Goal: Task Accomplishment & Management: Manage account settings

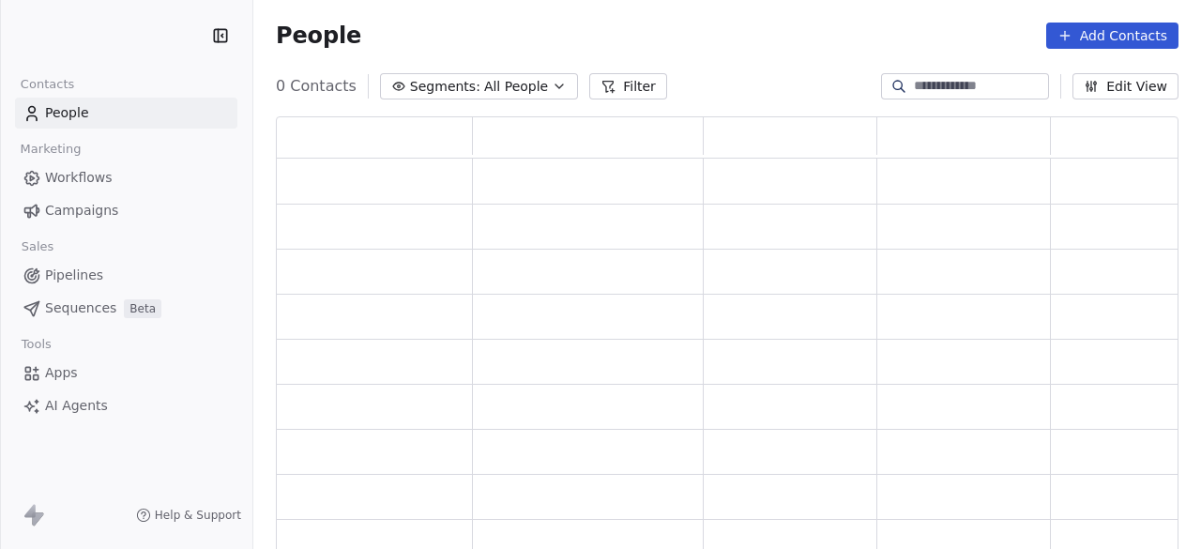
scroll to position [423, 887]
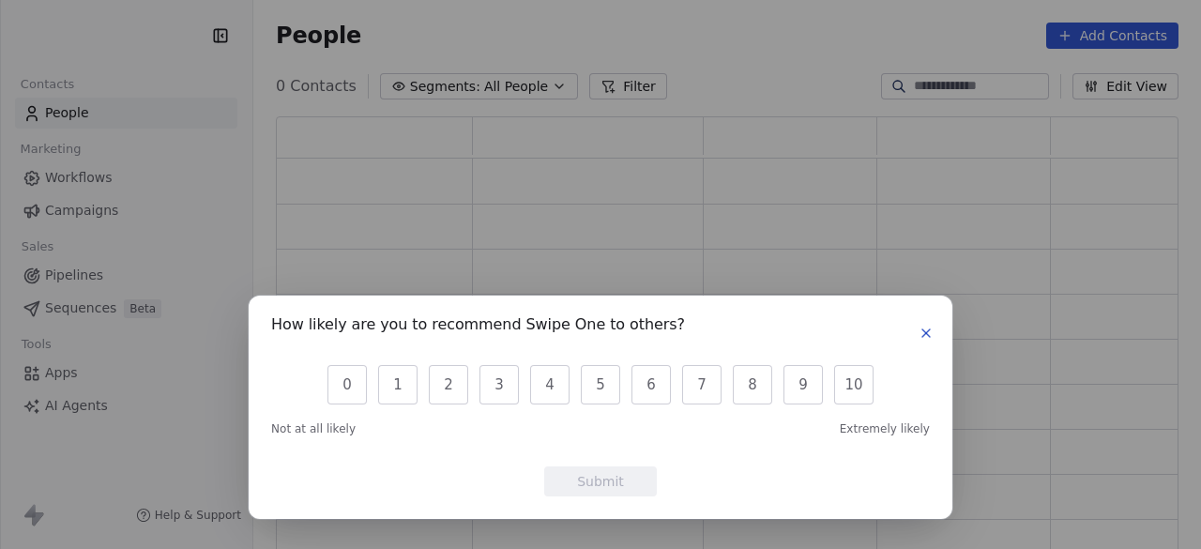
click at [930, 335] on icon "button" at bounding box center [925, 332] width 15 height 15
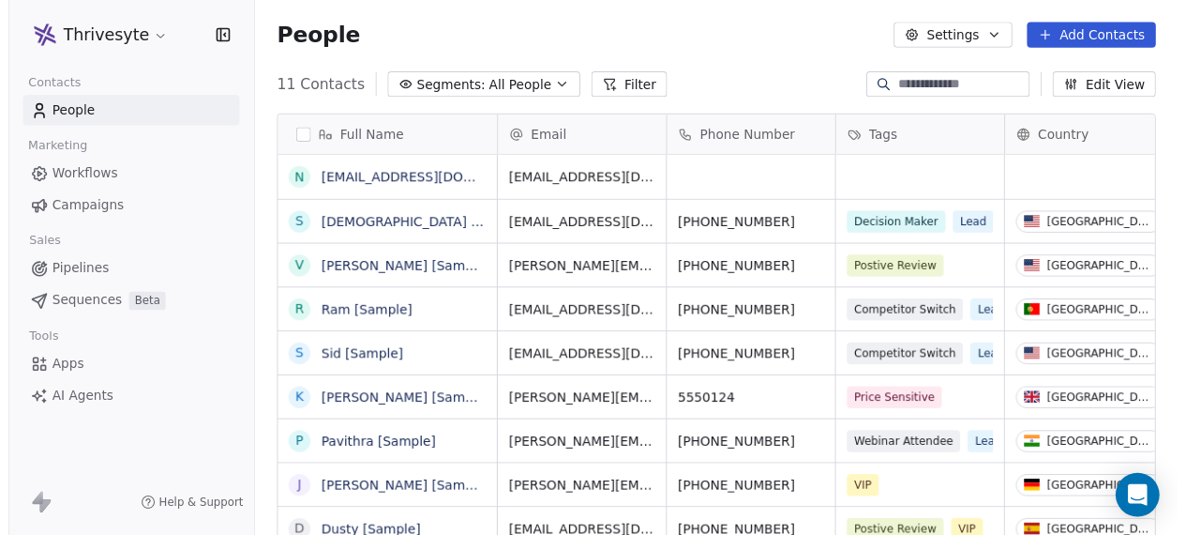
scroll to position [14, 0]
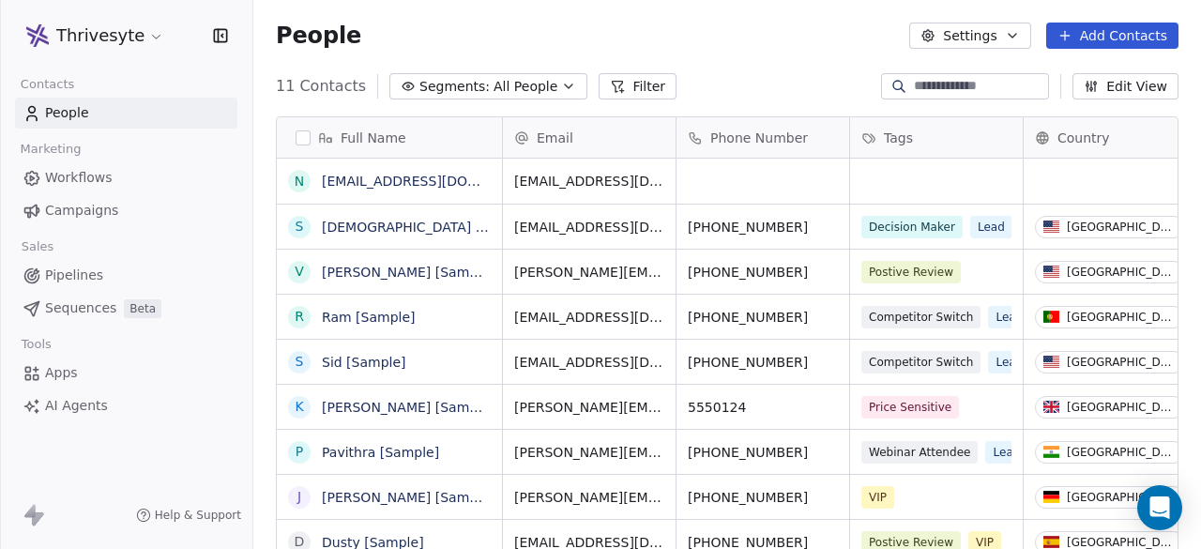
click at [136, 35] on html "Thrivesyte Contacts People Marketing Workflows Campaigns Sales Pipelines Sequen…" at bounding box center [600, 274] width 1201 height 549
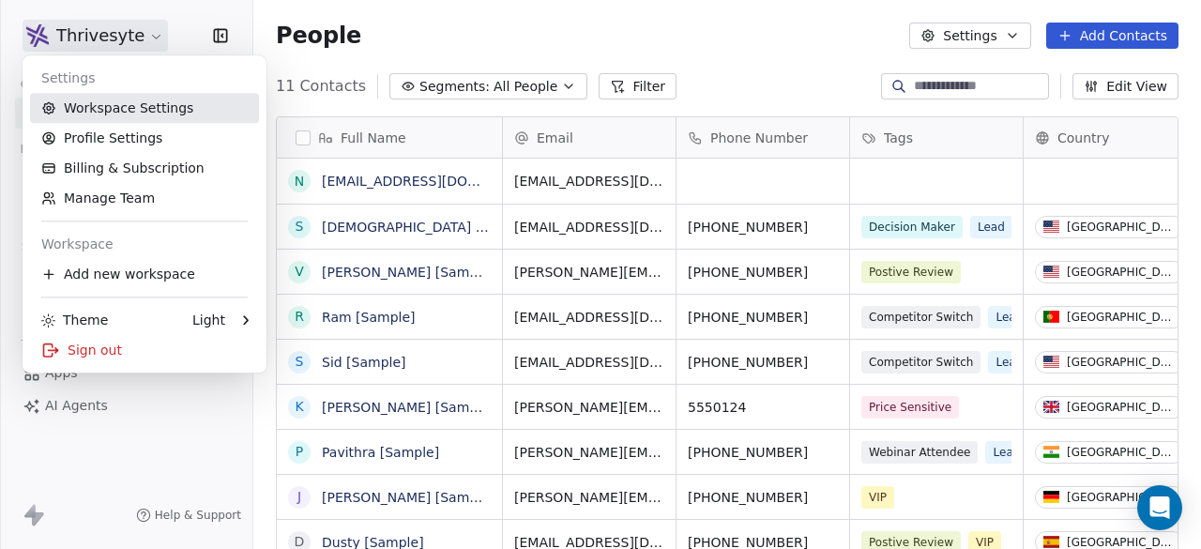
click at [104, 103] on link "Workspace Settings" at bounding box center [144, 108] width 229 height 30
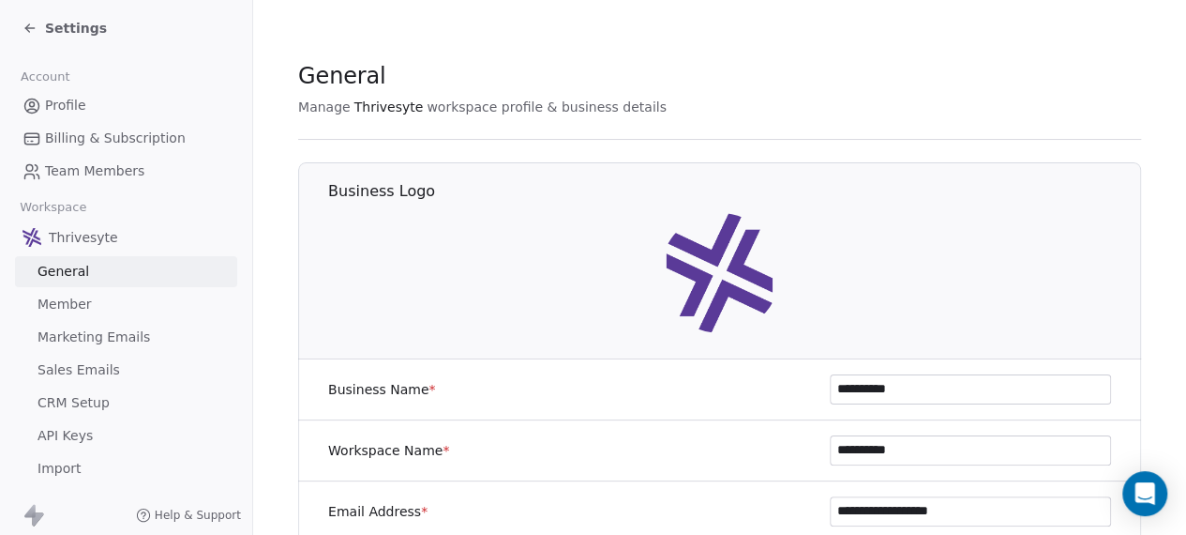
click at [108, 303] on link "Member" at bounding box center [126, 304] width 222 height 31
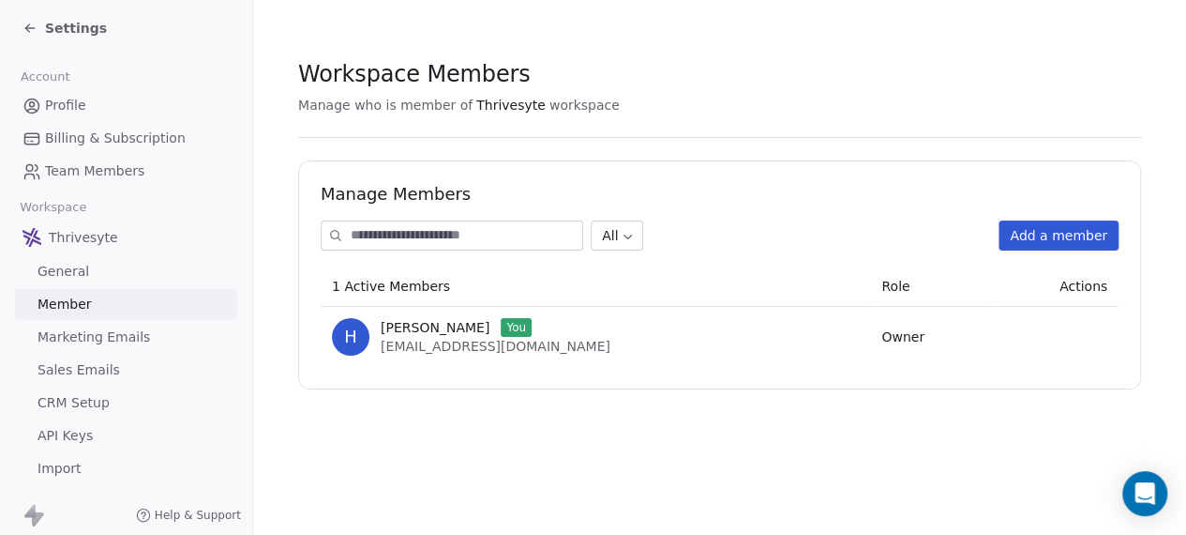
click at [107, 333] on span "Marketing Emails" at bounding box center [94, 337] width 113 height 20
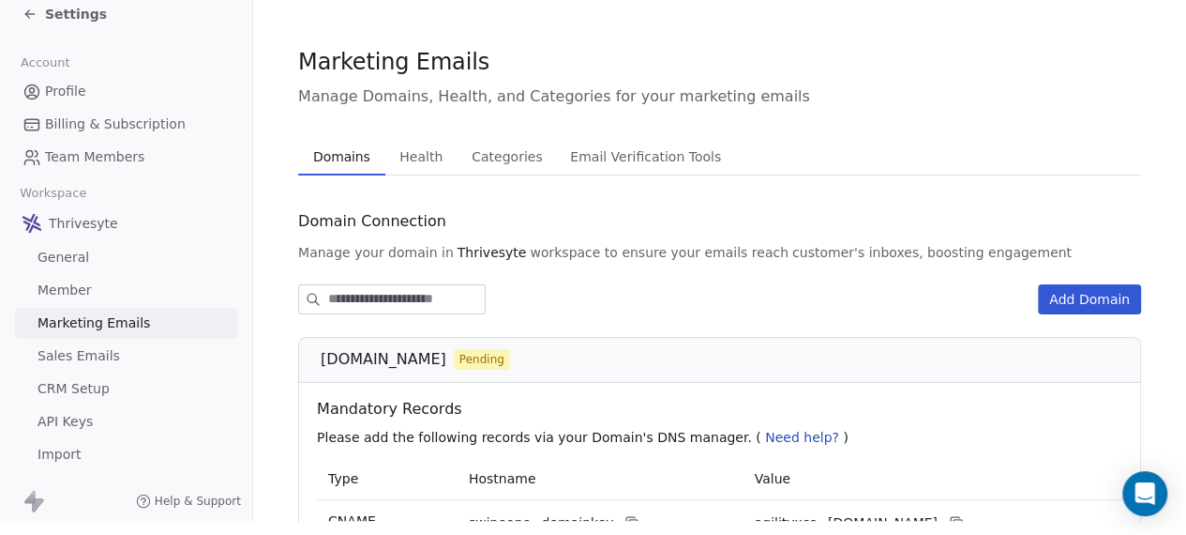
scroll to position [26, 0]
click at [401, 144] on span "Health" at bounding box center [421, 157] width 58 height 26
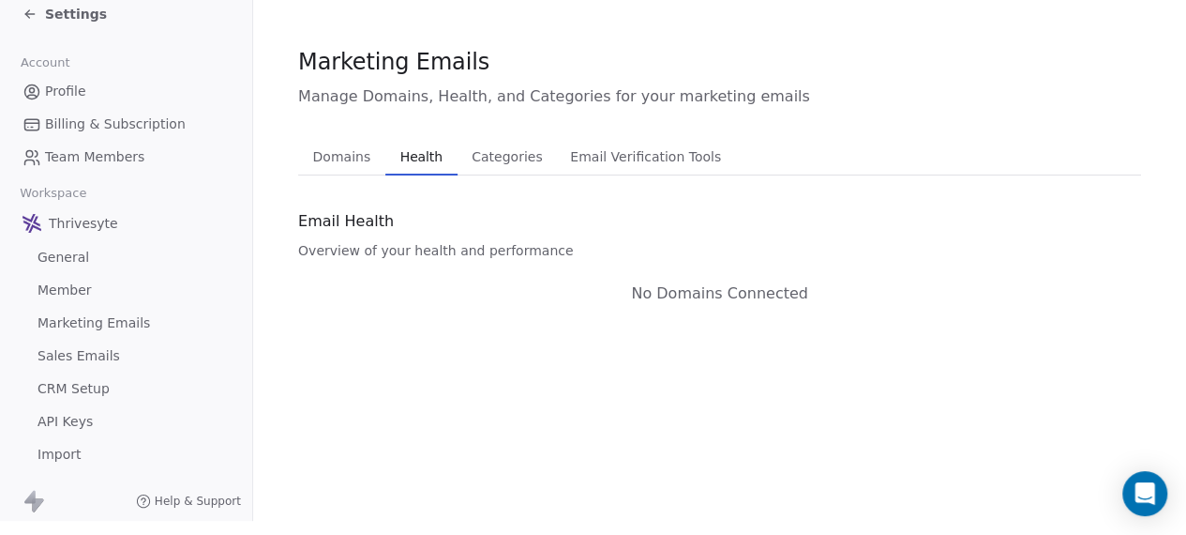
click at [538, 140] on button "Categories Categories" at bounding box center [507, 157] width 99 height 38
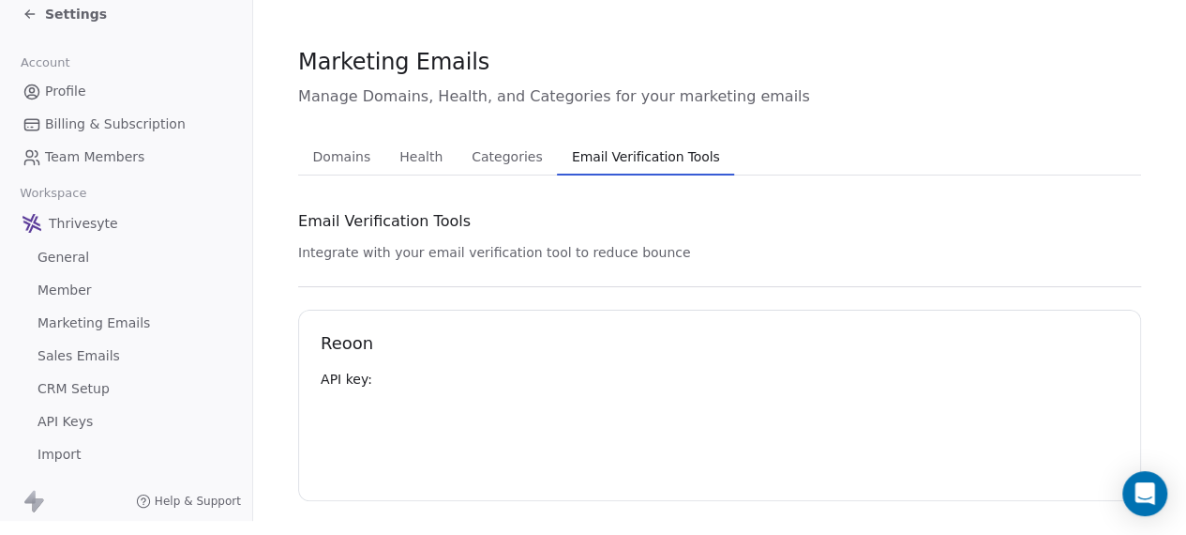
click at [640, 144] on span "Email Verification Tools" at bounding box center [646, 157] width 163 height 26
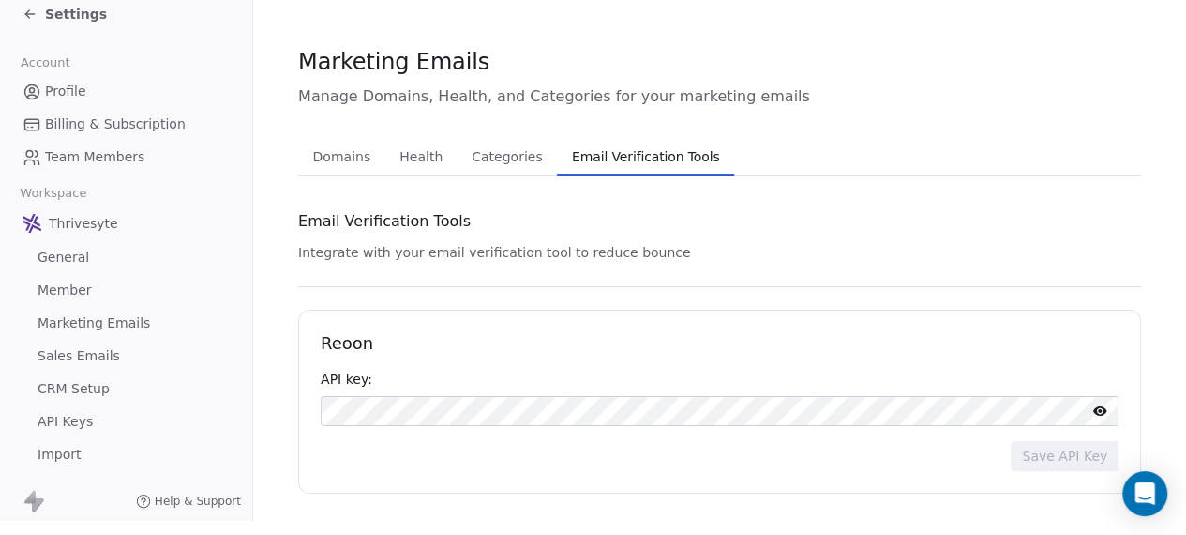
click at [329, 149] on span "Domains" at bounding box center [342, 157] width 73 height 26
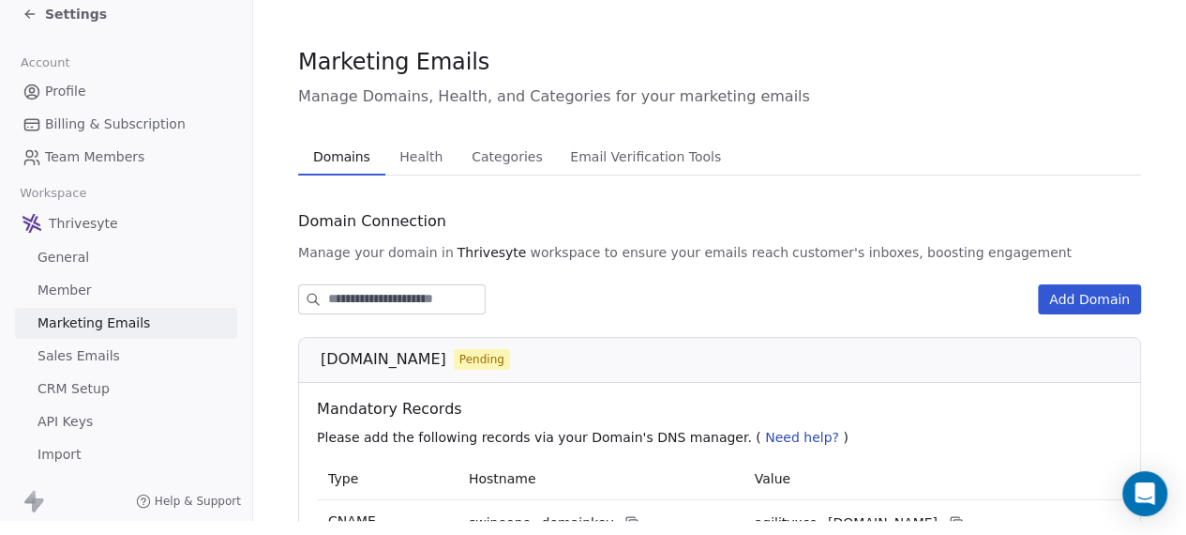
click at [1122, 292] on button "Add Domain" at bounding box center [1089, 299] width 103 height 30
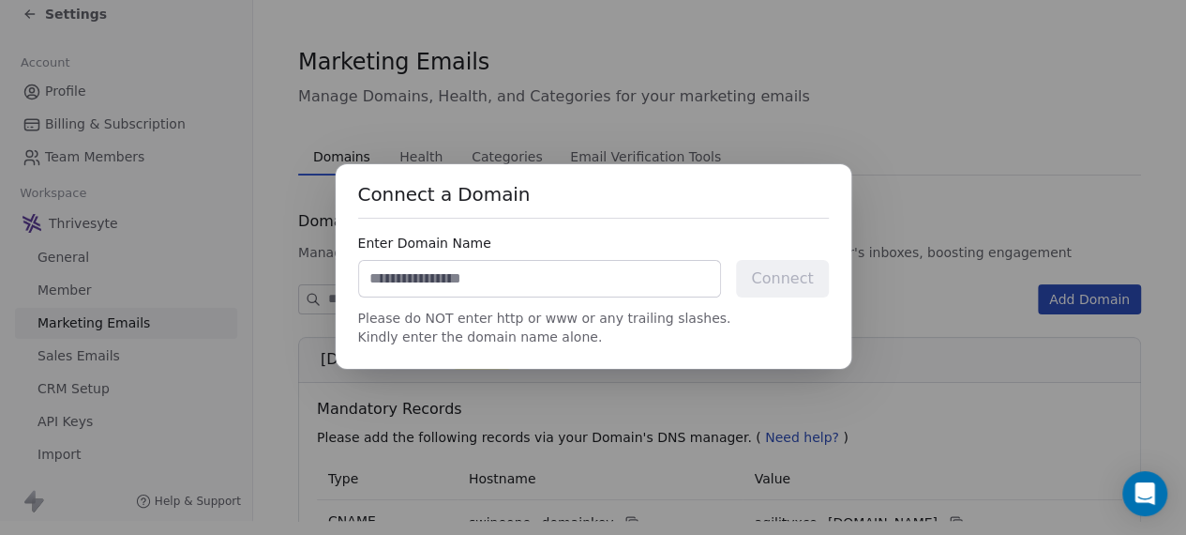
scroll to position [12, 0]
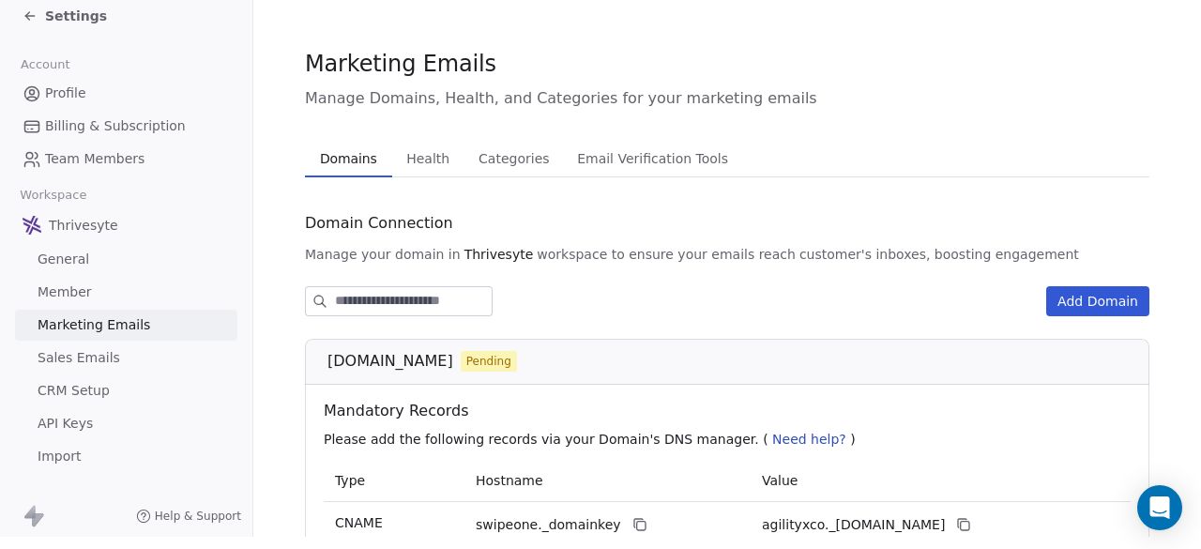
click at [469, 149] on div "Connect a Domain Enter Domain Name Connect Please do NOT enter http or www or a…" at bounding box center [600, 274] width 1201 height 549
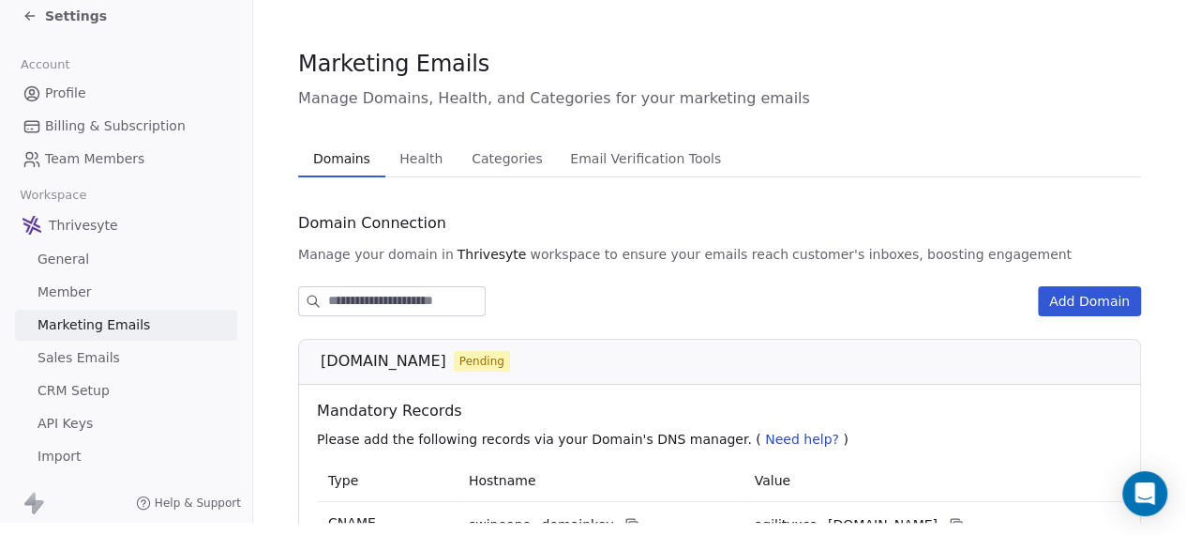
click at [66, 382] on span "CRM Setup" at bounding box center [74, 391] width 72 height 20
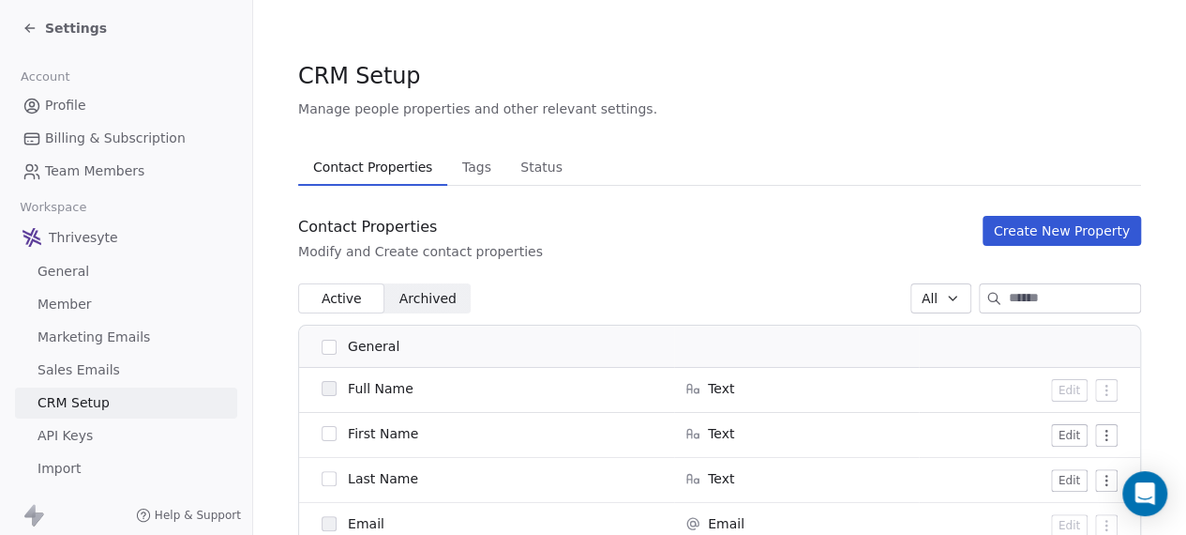
click at [69, 275] on span "General" at bounding box center [64, 272] width 52 height 20
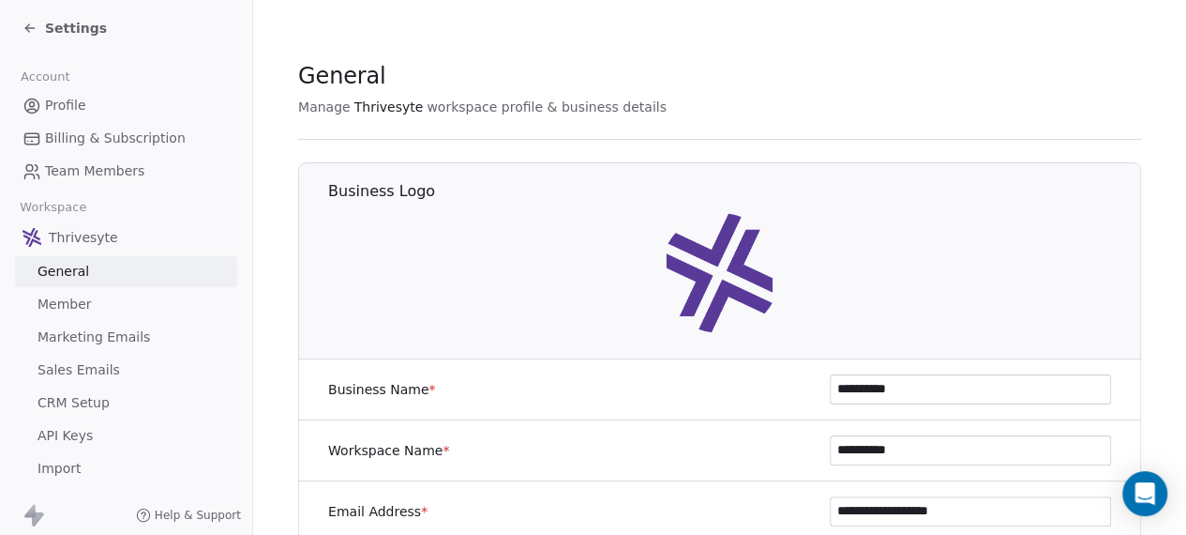
click at [68, 128] on span "Billing & Subscription" at bounding box center [115, 138] width 141 height 20
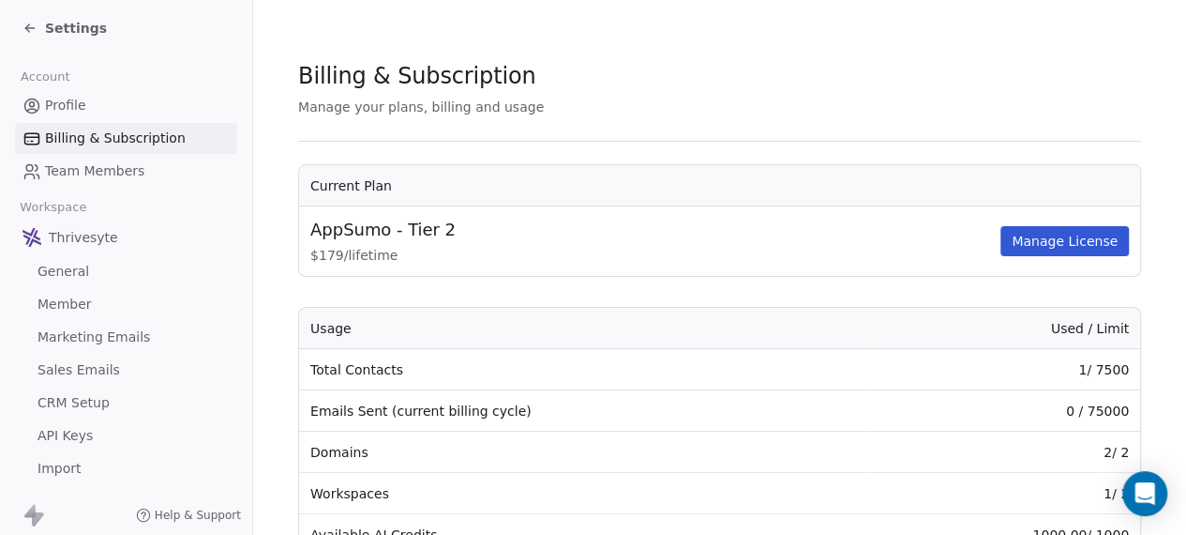
click at [1099, 239] on button "Manage License" at bounding box center [1065, 241] width 128 height 30
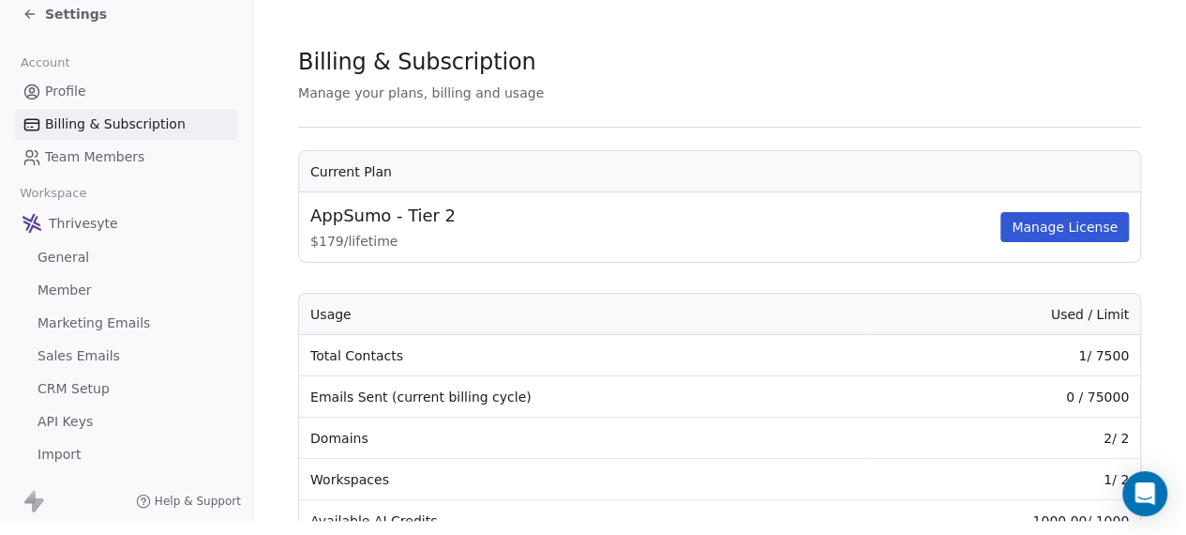
click at [76, 248] on span "General" at bounding box center [64, 258] width 52 height 20
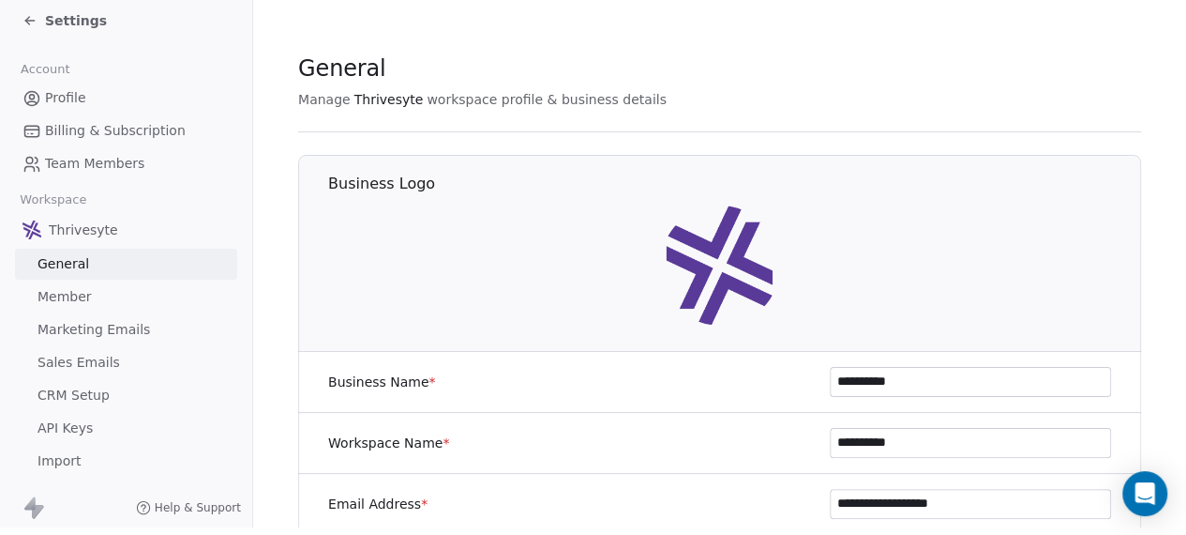
scroll to position [26, 0]
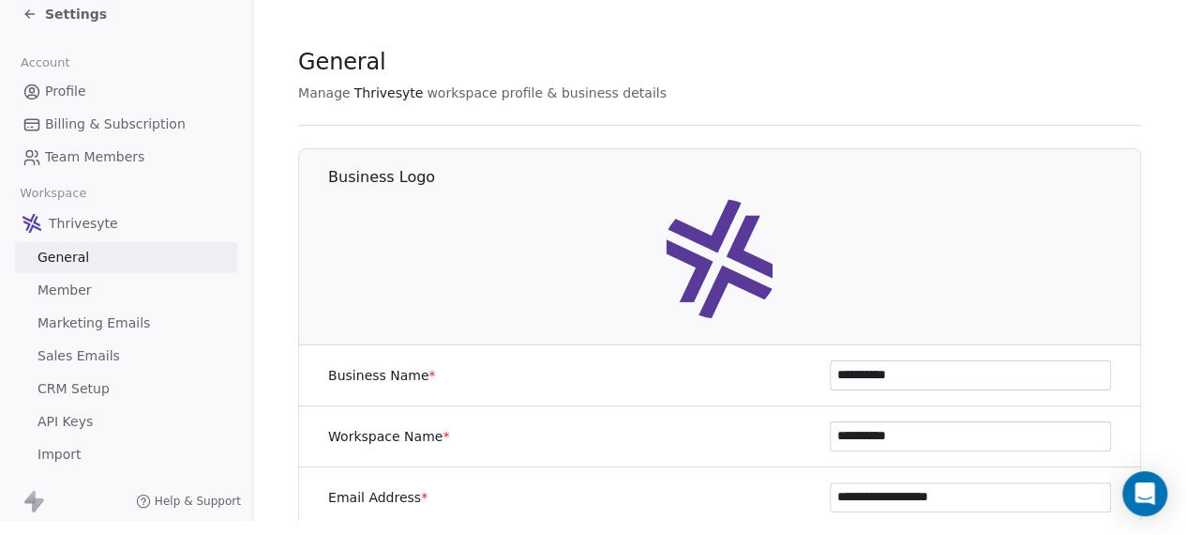
click at [68, 280] on span "Member" at bounding box center [65, 290] width 54 height 20
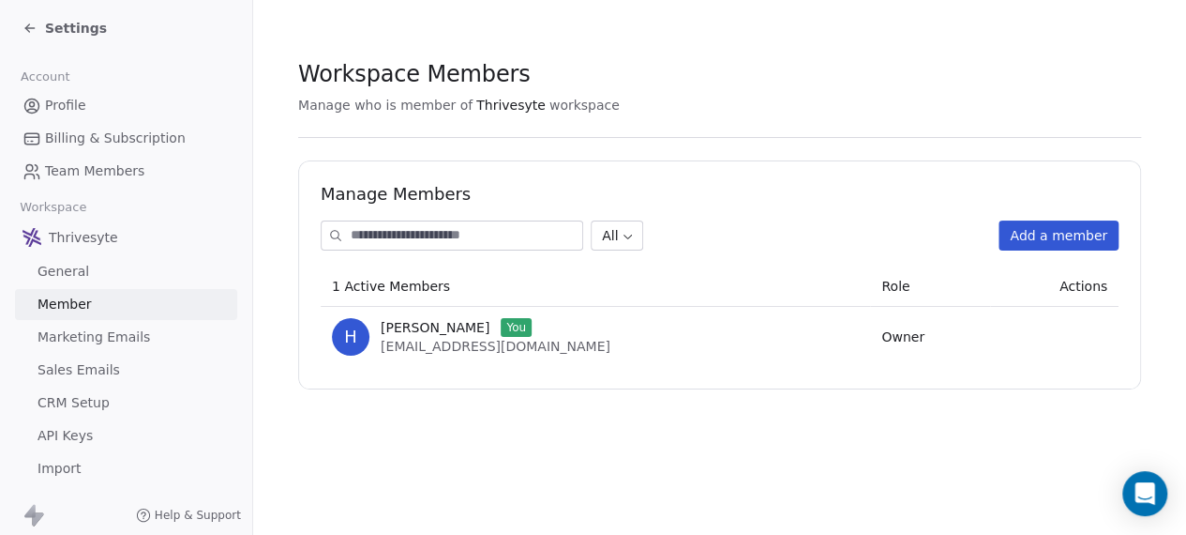
scroll to position [26, 0]
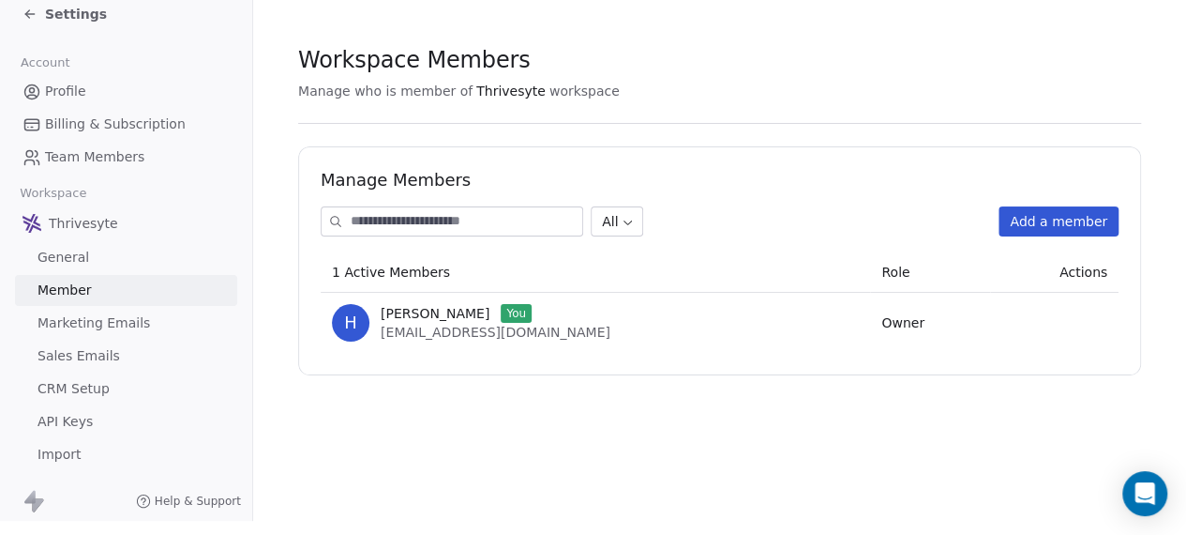
click at [126, 313] on span "Marketing Emails" at bounding box center [94, 323] width 113 height 20
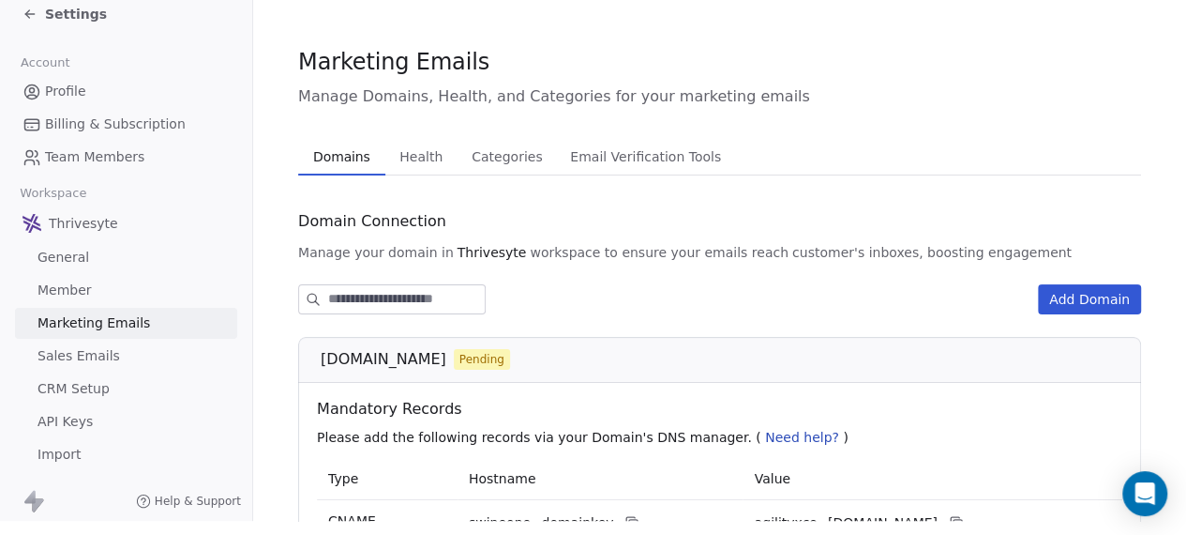
click at [436, 145] on span "Health" at bounding box center [421, 157] width 58 height 26
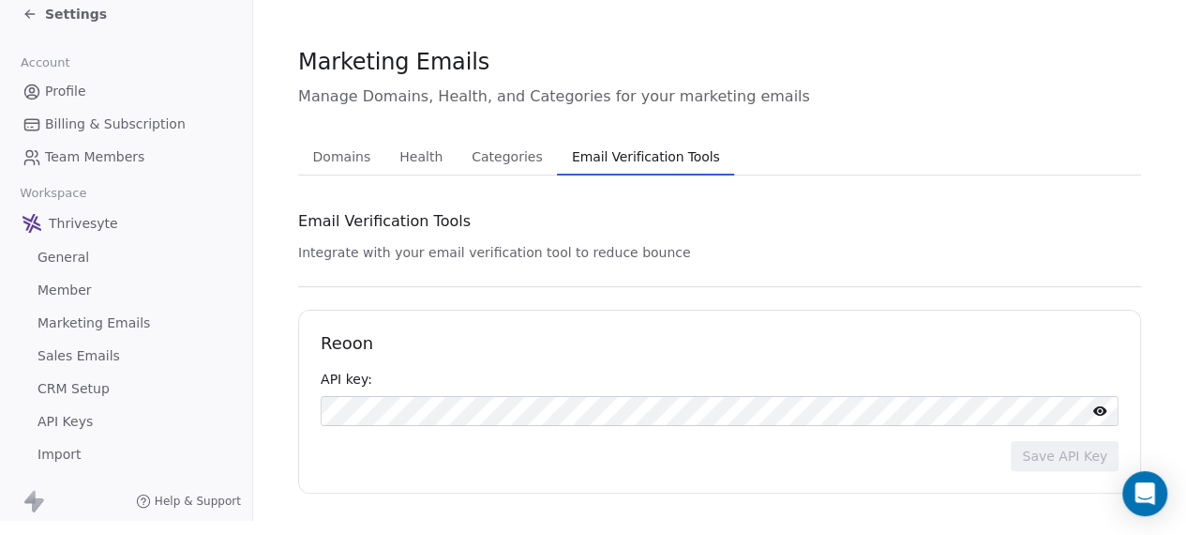
click at [557, 144] on button "Email Verification Tools Email Verification Tools" at bounding box center [646, 157] width 178 height 38
click at [476, 144] on span "Categories" at bounding box center [506, 157] width 85 height 26
click at [604, 144] on span "Email Verification Tools" at bounding box center [646, 157] width 163 height 26
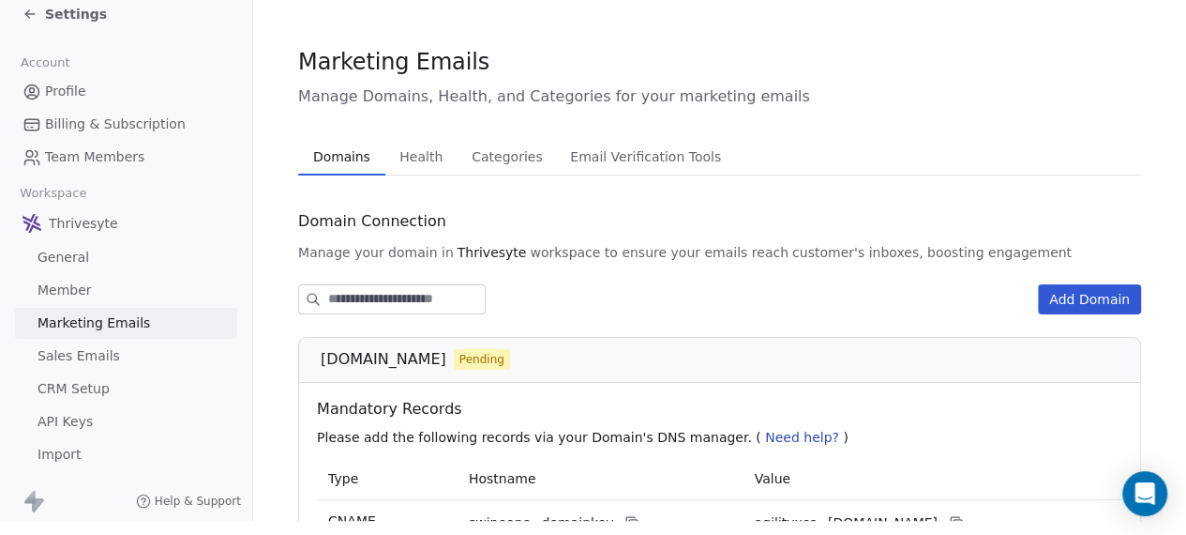
click at [325, 158] on button "Domains Domains" at bounding box center [341, 157] width 87 height 38
click at [73, 346] on span "Sales Emails" at bounding box center [79, 356] width 83 height 20
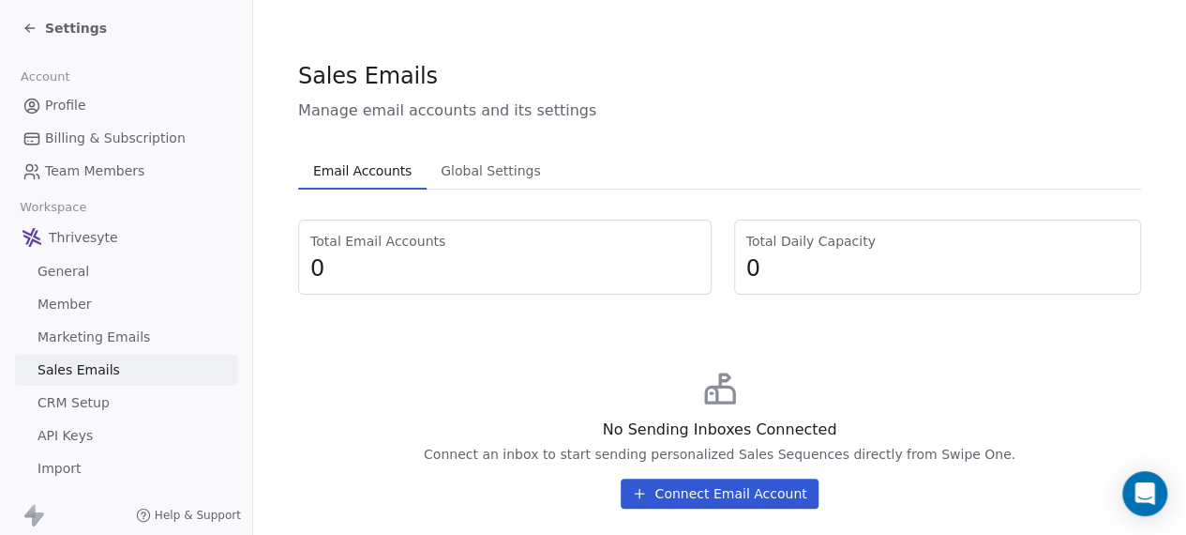
scroll to position [26, 0]
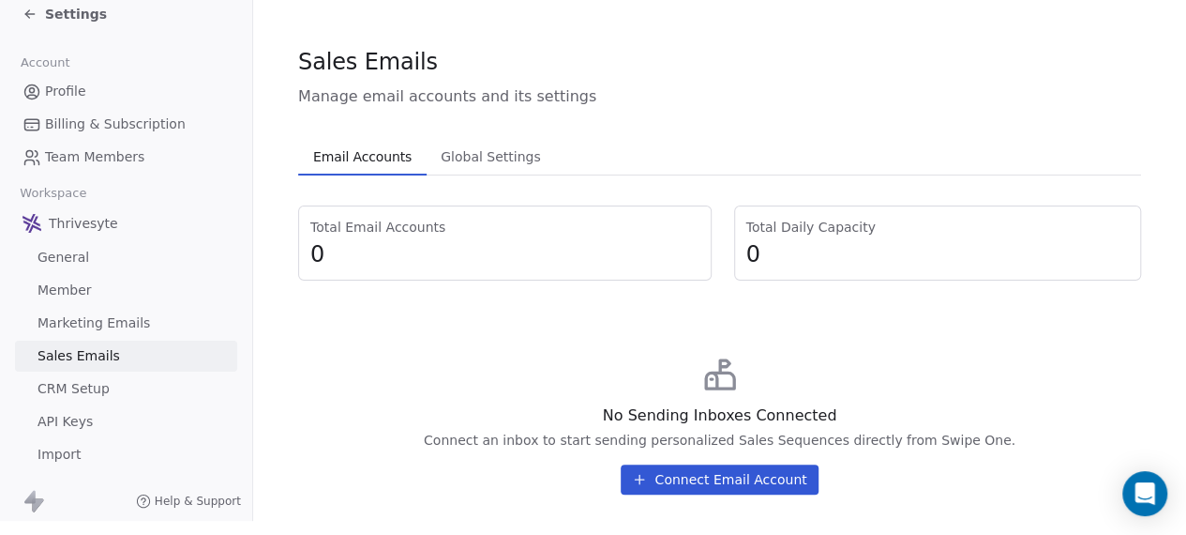
click at [501, 144] on span "Global Settings" at bounding box center [490, 157] width 115 height 26
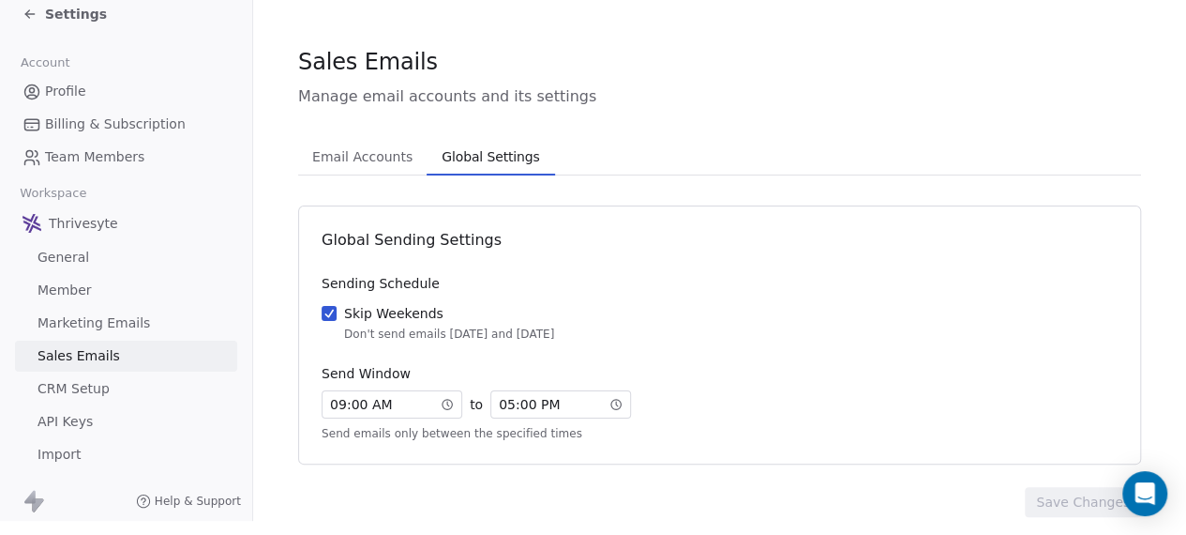
click at [83, 379] on span "CRM Setup" at bounding box center [74, 389] width 72 height 20
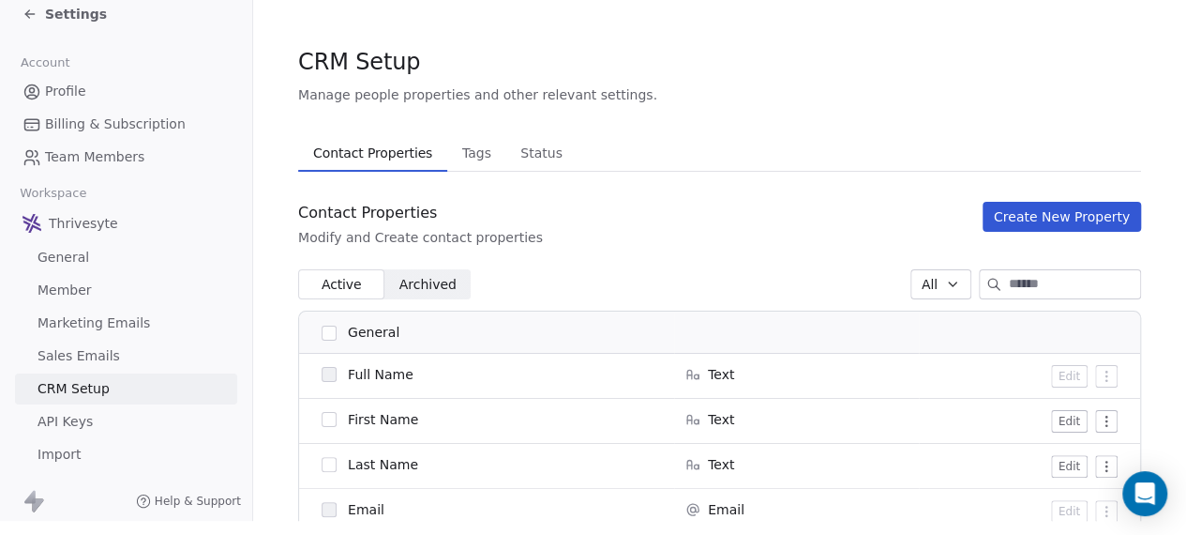
scroll to position [23, 0]
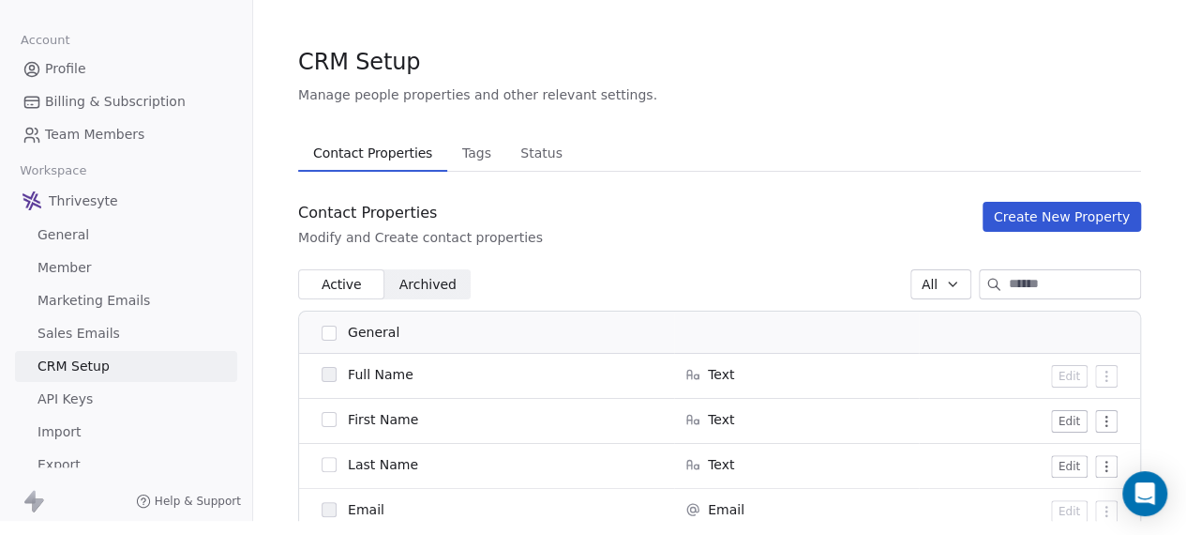
click at [82, 389] on span "API Keys" at bounding box center [65, 399] width 55 height 20
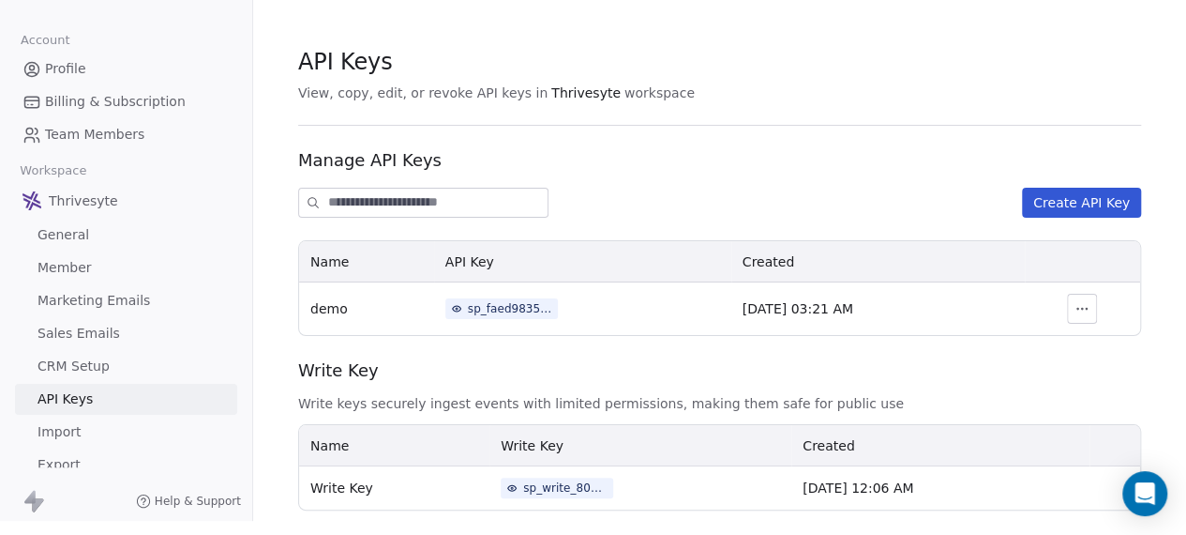
scroll to position [26, 0]
click at [103, 419] on link "Import" at bounding box center [126, 431] width 222 height 31
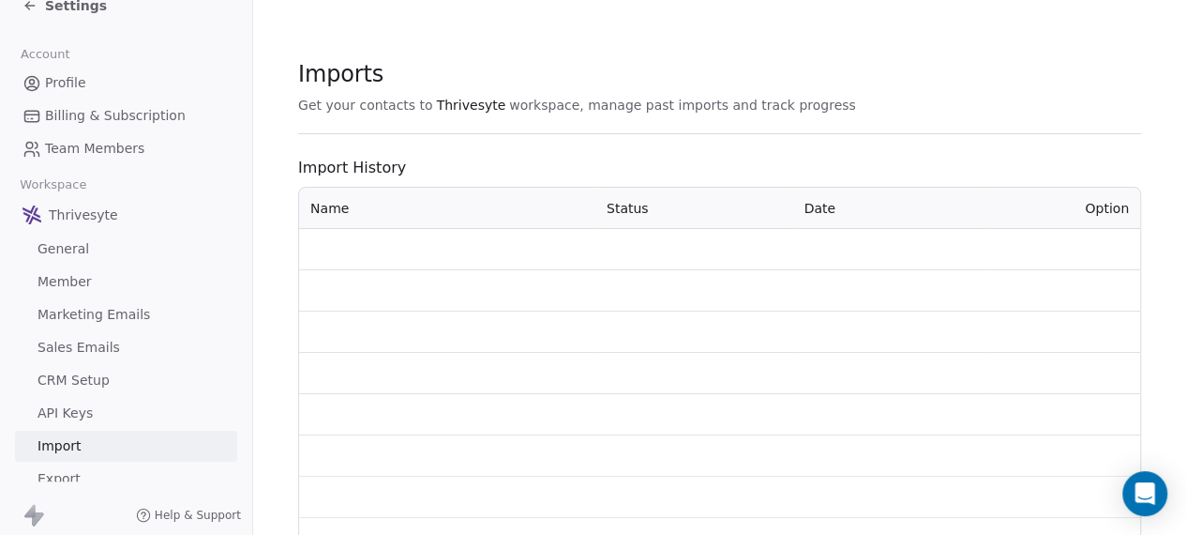
scroll to position [26, 0]
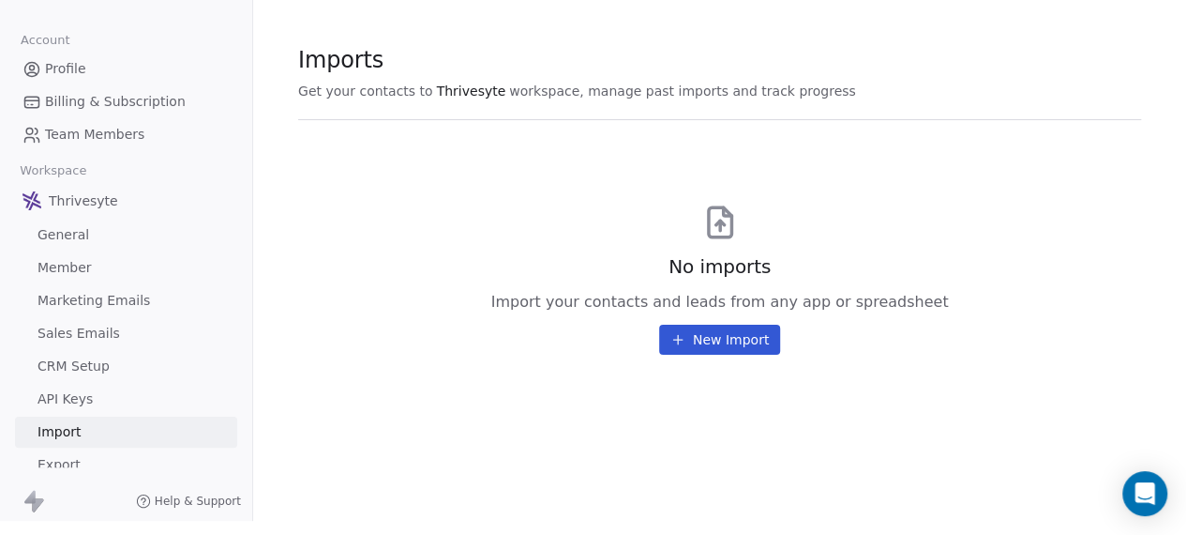
click at [48, 455] on span "Export" at bounding box center [59, 465] width 43 height 20
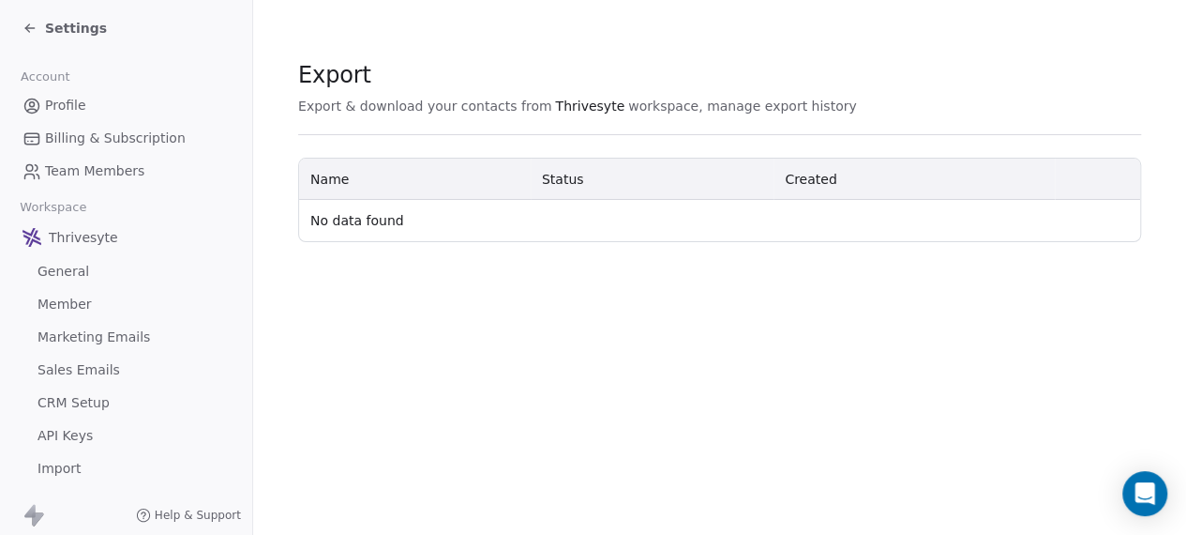
click at [30, 26] on icon at bounding box center [30, 28] width 15 height 15
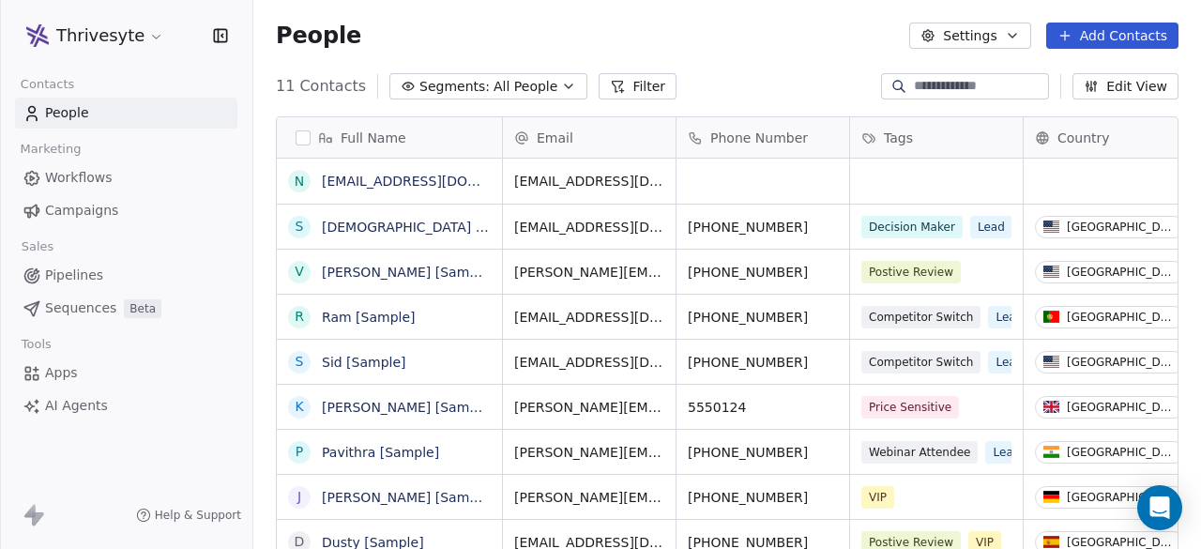
scroll to position [11, 0]
drag, startPoint x: 280, startPoint y: 34, endPoint x: 1144, endPoint y: 30, distance: 864.8
click at [1165, 35] on div "People Settings Add Contacts" at bounding box center [727, 36] width 902 height 26
click at [66, 280] on span "Pipelines" at bounding box center [74, 275] width 58 height 20
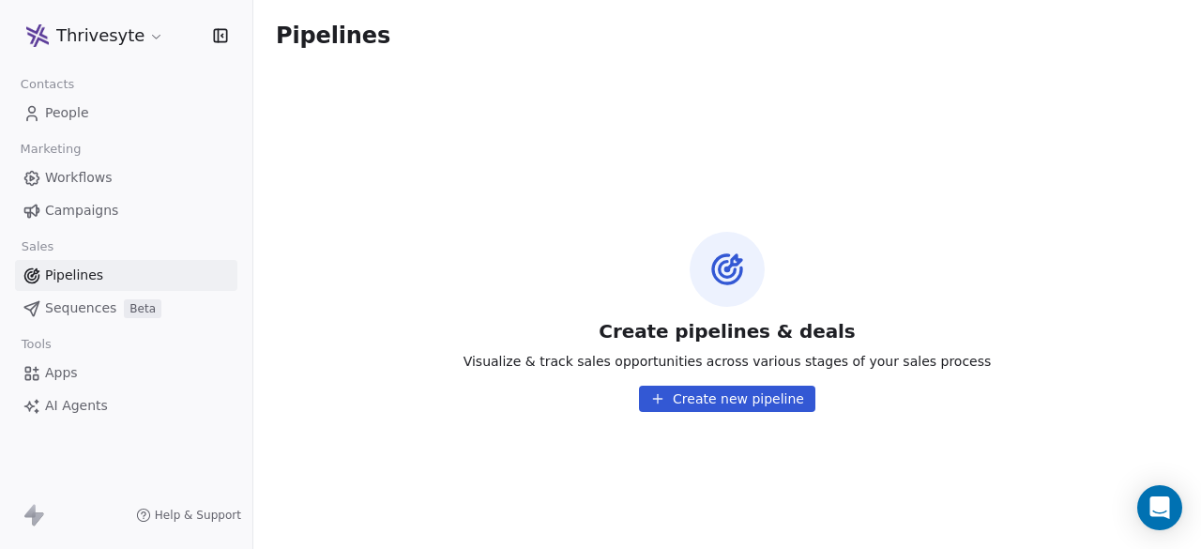
click at [77, 317] on span "Sequences" at bounding box center [80, 308] width 71 height 20
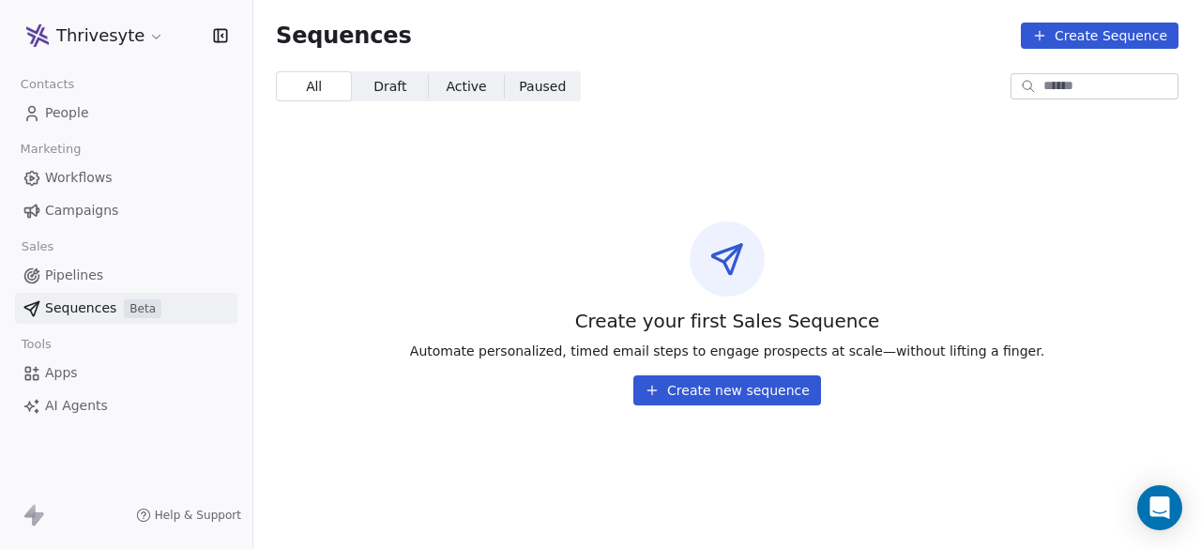
click at [385, 89] on span "Draft" at bounding box center [389, 87] width 33 height 20
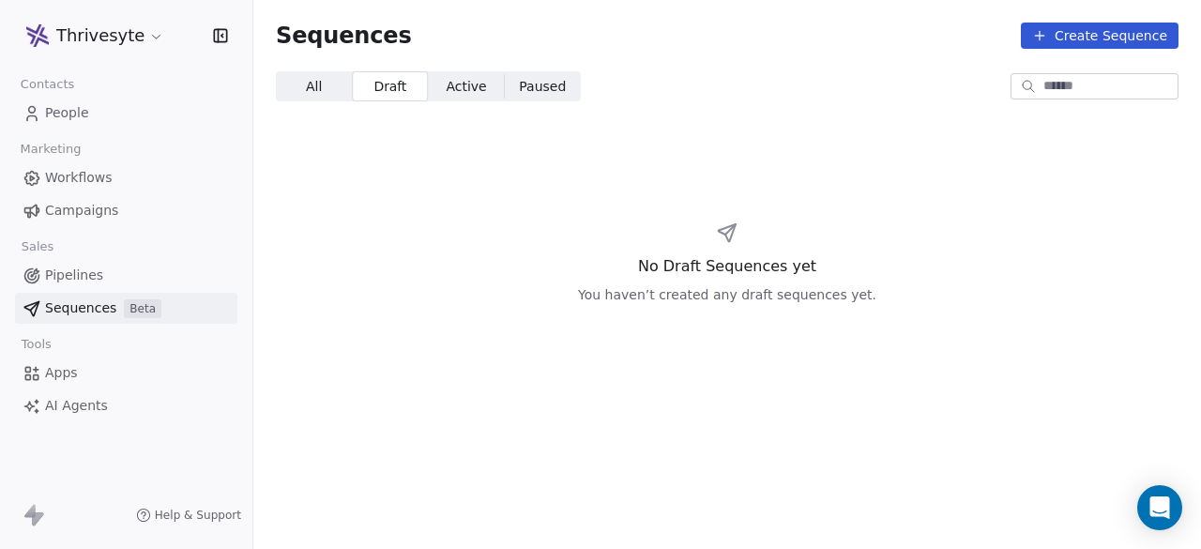
click at [304, 97] on span "All All" at bounding box center [314, 86] width 76 height 30
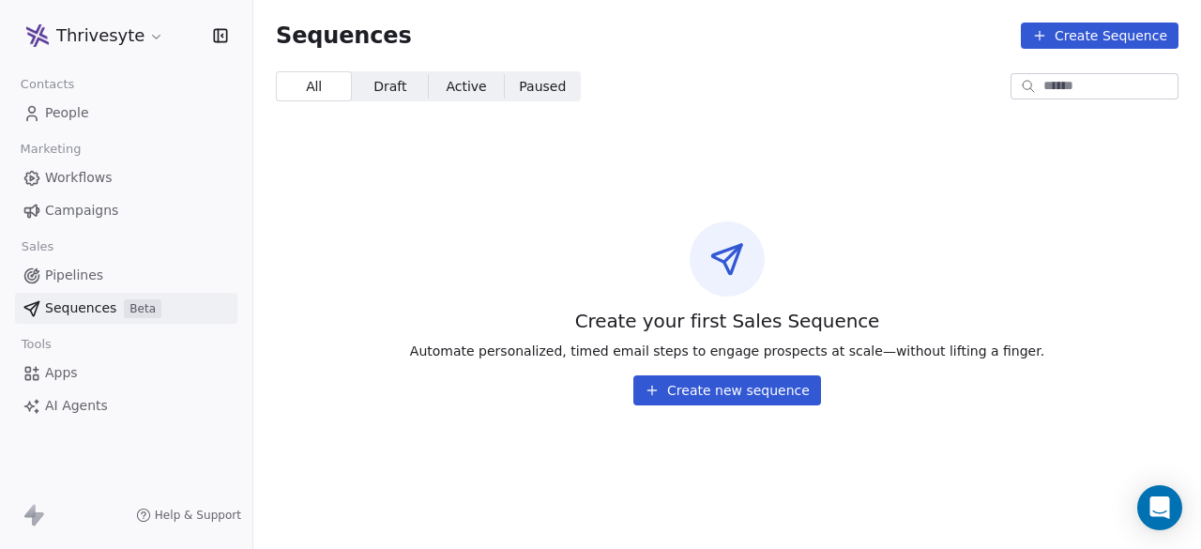
click at [90, 365] on link "Apps" at bounding box center [126, 372] width 222 height 31
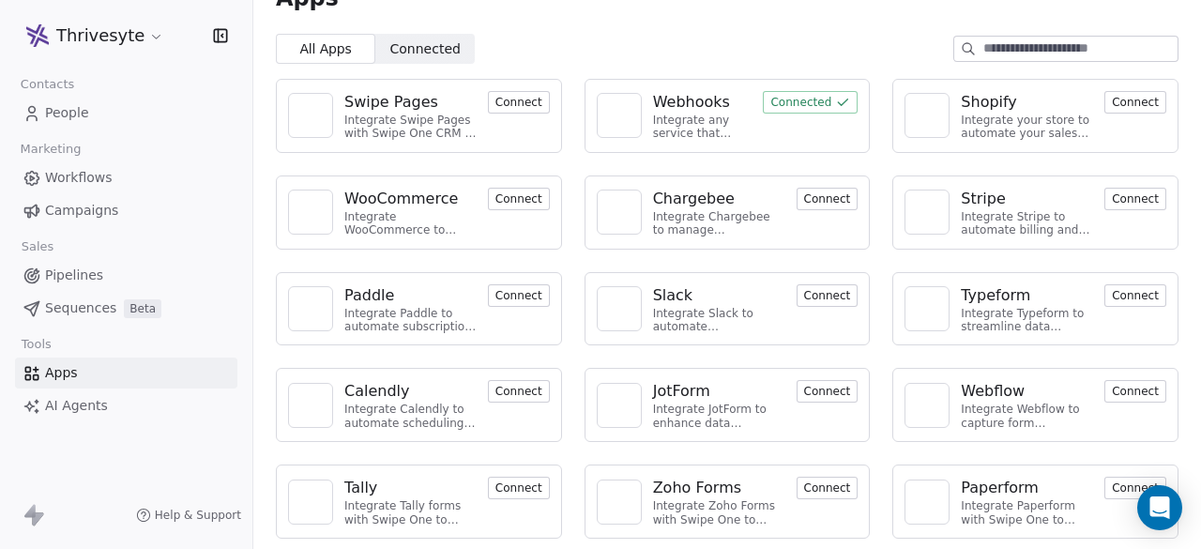
scroll to position [32, 0]
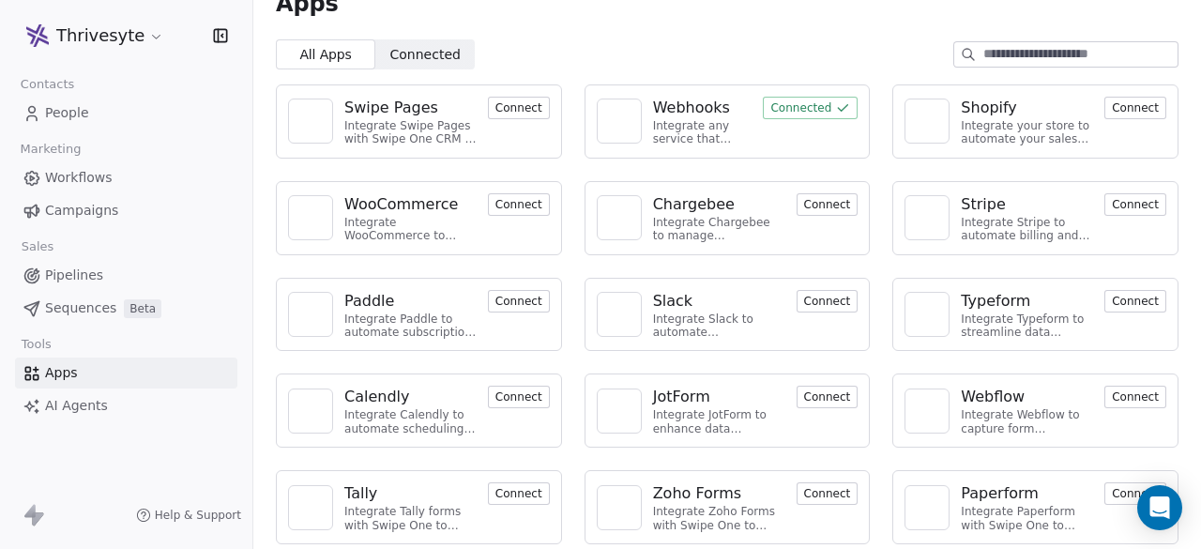
click at [66, 404] on span "AI Agents" at bounding box center [76, 406] width 63 height 20
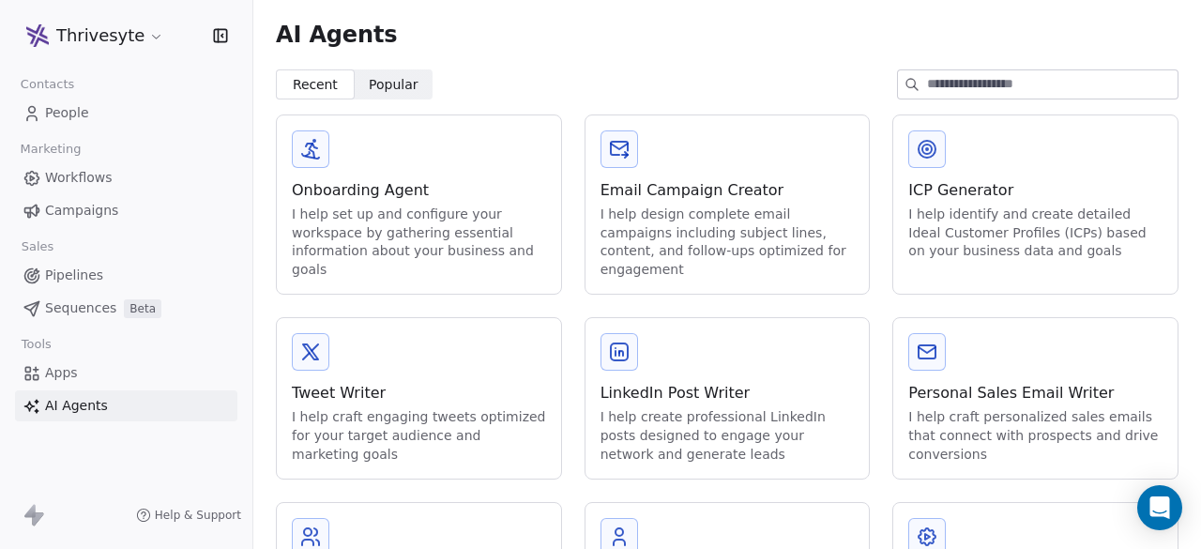
click at [1069, 195] on div "ICP Generator" at bounding box center [1035, 190] width 254 height 23
click at [709, 48] on div "Ai agents Set Up AI Agents & Knowledge This will build knowledge for agents to …" at bounding box center [600, 274] width 1201 height 549
drag, startPoint x: 280, startPoint y: 37, endPoint x: 927, endPoint y: 78, distance: 647.5
click at [923, 78] on section "AI Agents Recent Recent Popular Popular Onboarding Agent I help set up and conf…" at bounding box center [726, 352] width 947 height 705
click at [145, 32] on html "Thrivesyte Contacts People Marketing Workflows Campaigns Sales Pipelines Sequen…" at bounding box center [600, 274] width 1201 height 549
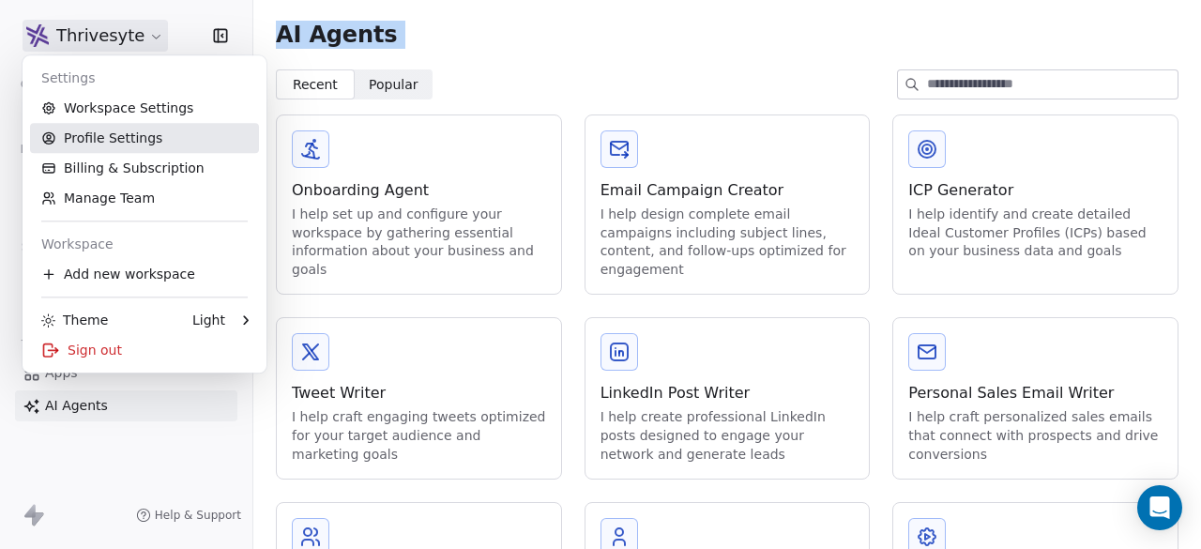
click at [143, 139] on link "Profile Settings" at bounding box center [144, 138] width 229 height 30
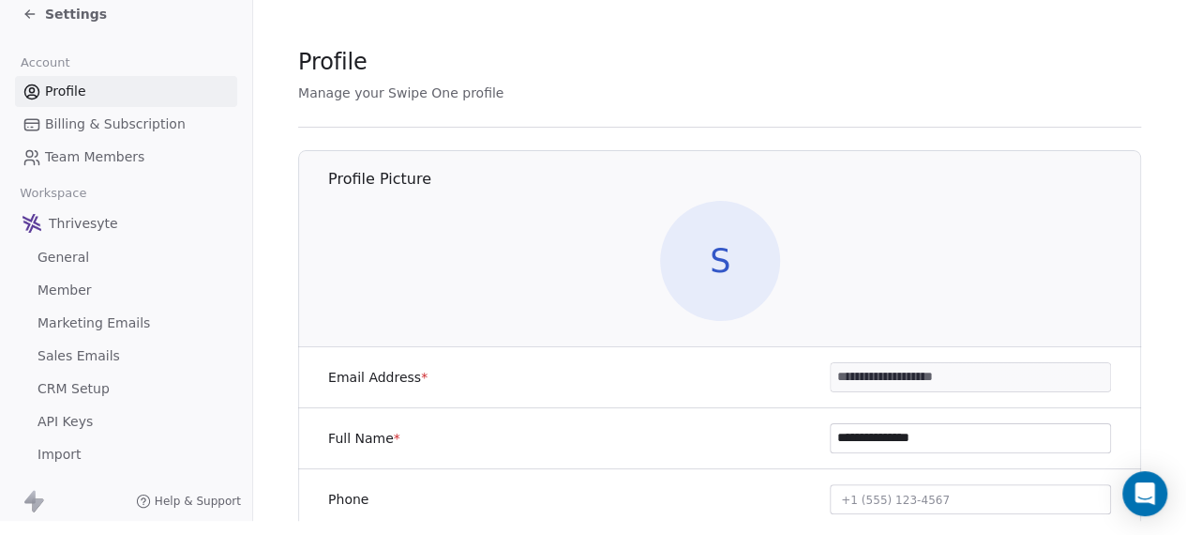
scroll to position [26, 0]
click at [744, 257] on span "S" at bounding box center [720, 261] width 120 height 120
click at [752, 236] on span "S" at bounding box center [720, 261] width 120 height 120
click at [116, 115] on span "Billing & Subscription" at bounding box center [115, 124] width 141 height 20
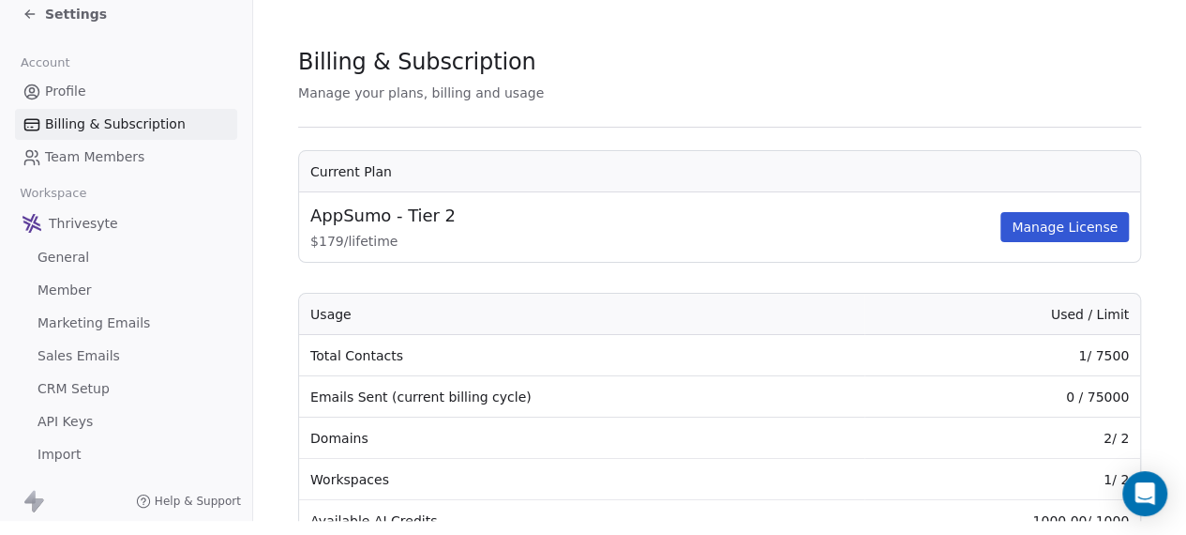
scroll to position [26, 0]
click at [389, 502] on td "Available AI Credits" at bounding box center [582, 520] width 566 height 41
click at [92, 82] on link "Profile" at bounding box center [126, 91] width 222 height 31
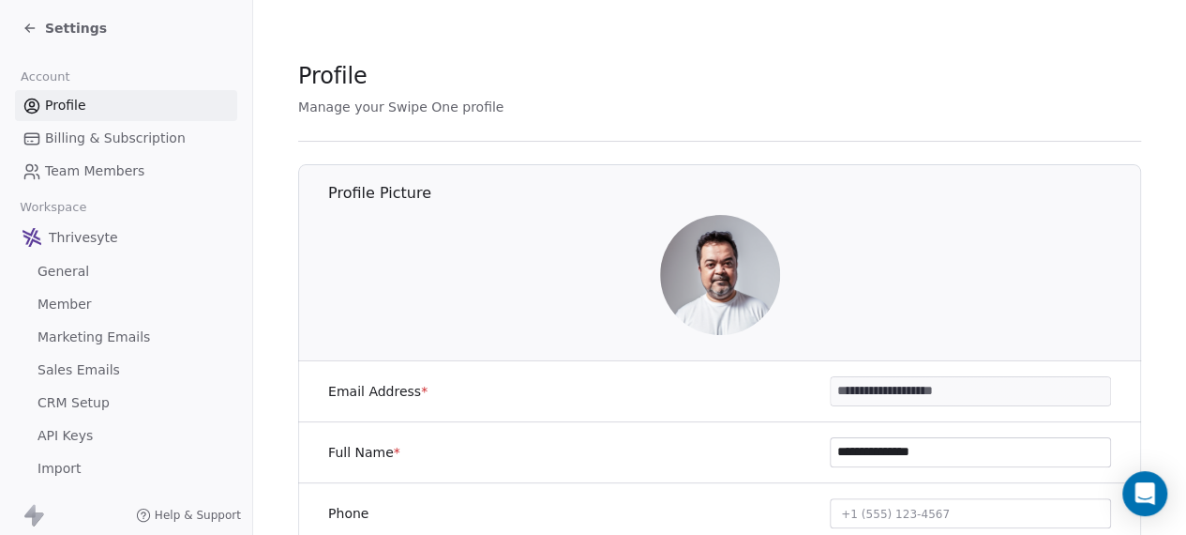
click at [86, 159] on link "Team Members" at bounding box center [126, 171] width 222 height 31
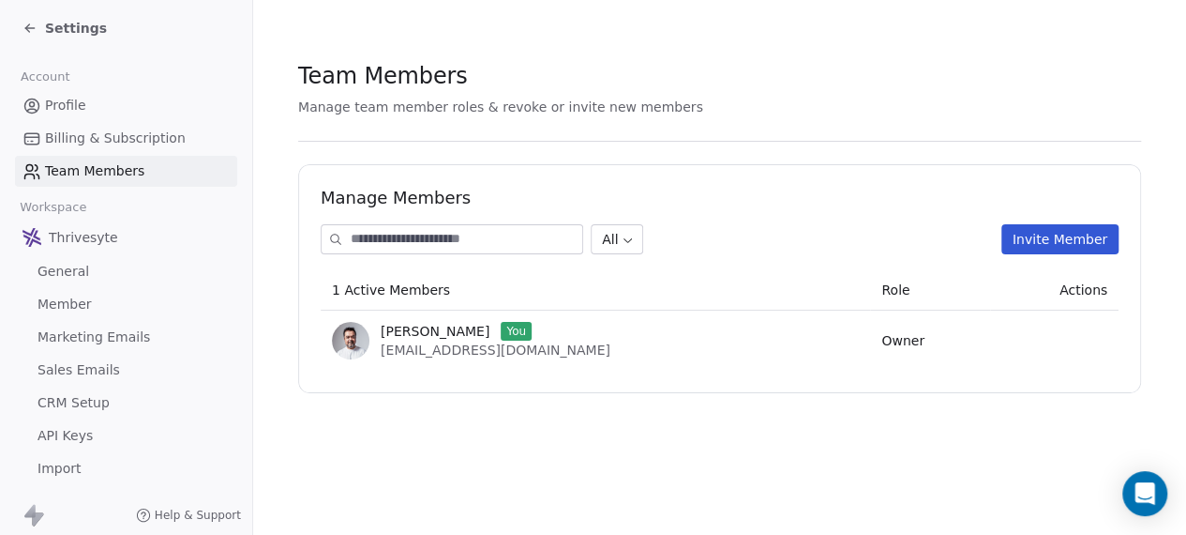
click at [74, 108] on span "Profile" at bounding box center [65, 106] width 41 height 20
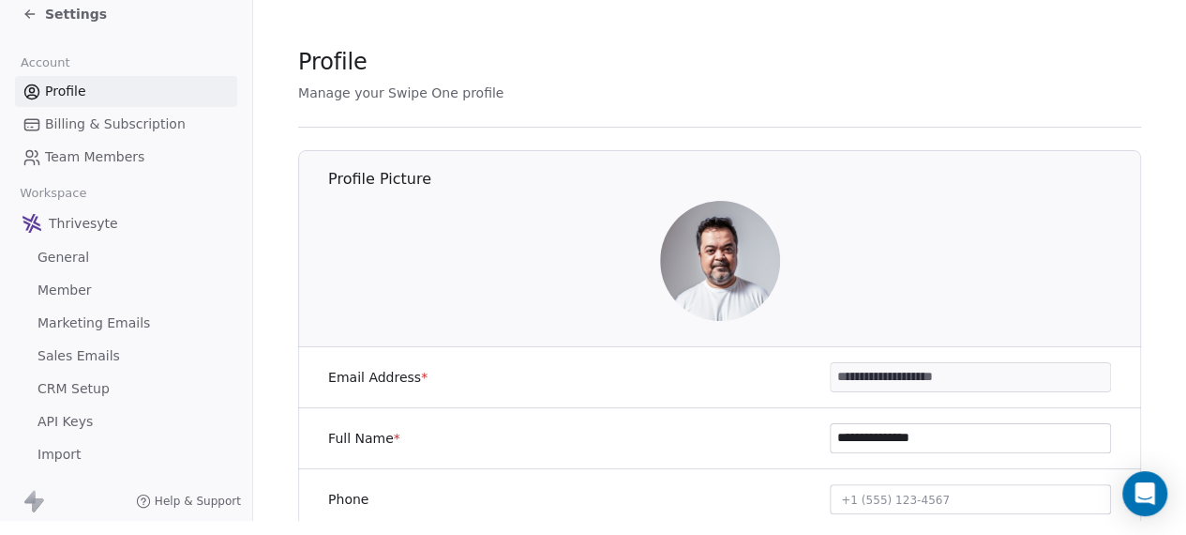
click at [90, 7] on span "Settings" at bounding box center [76, 14] width 62 height 19
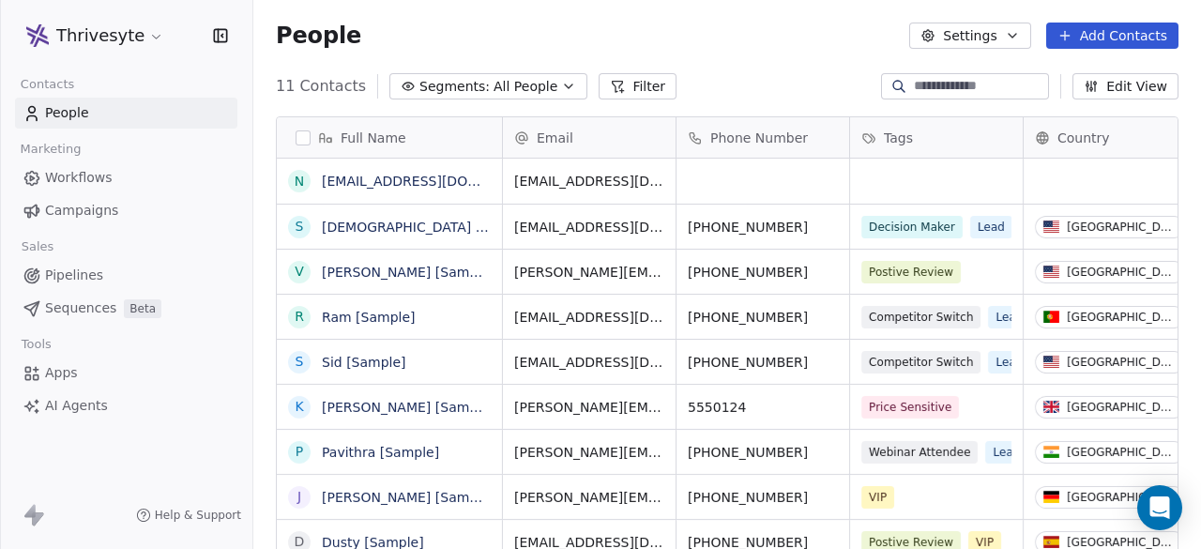
scroll to position [468, 932]
click at [150, 27] on html "Thrivesyte Contacts People Marketing Workflows Campaigns Sales Pipelines Sequen…" at bounding box center [600, 274] width 1201 height 549
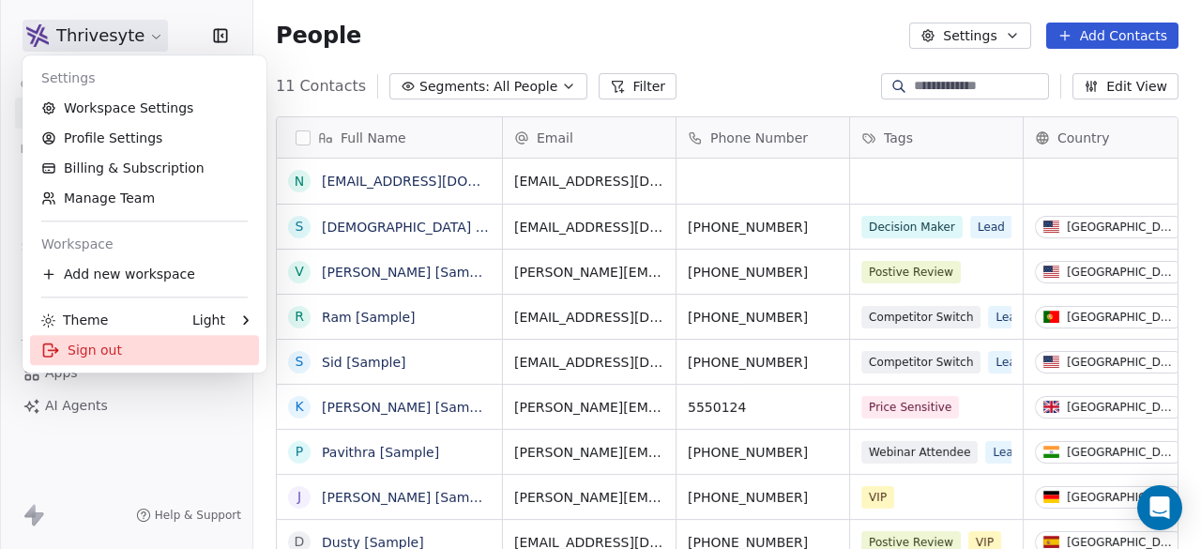
click at [109, 346] on div "Sign out" at bounding box center [144, 350] width 229 height 30
